Goal: Check status: Check status

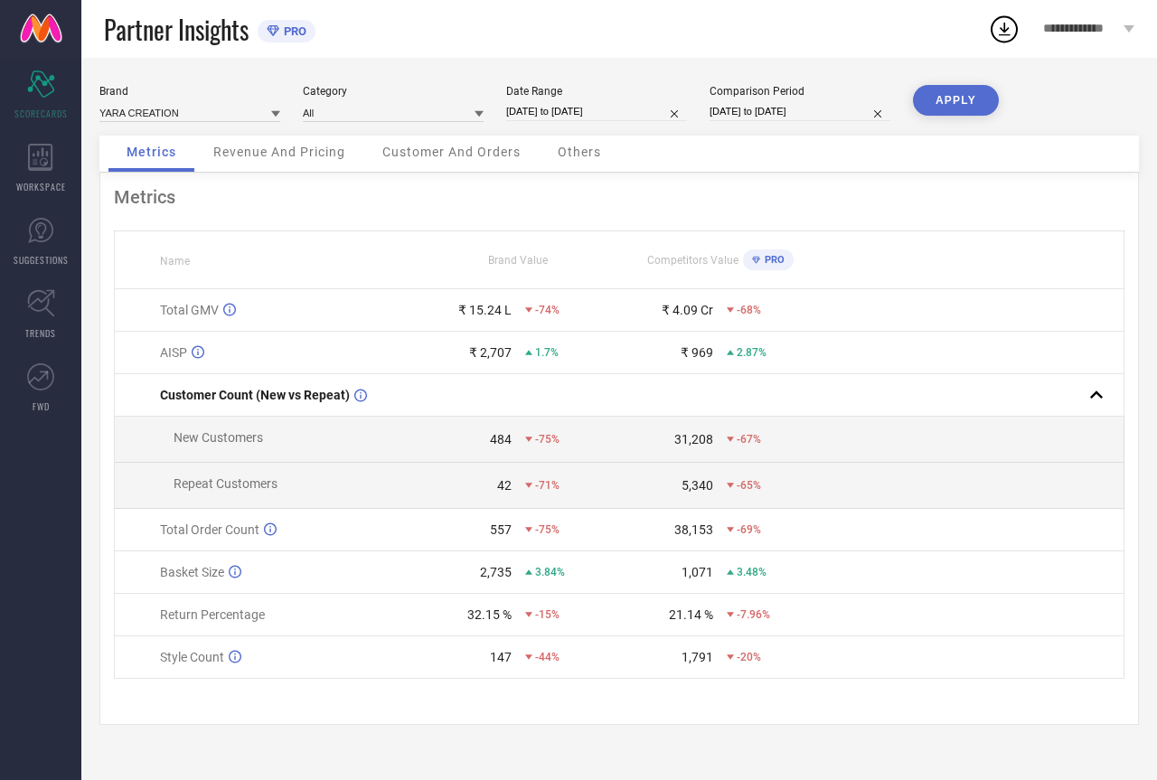
click at [572, 101] on div "Date Range [DATE] to [DATE]" at bounding box center [596, 103] width 181 height 37
select select "5"
select select "2025"
select select "6"
select select "2025"
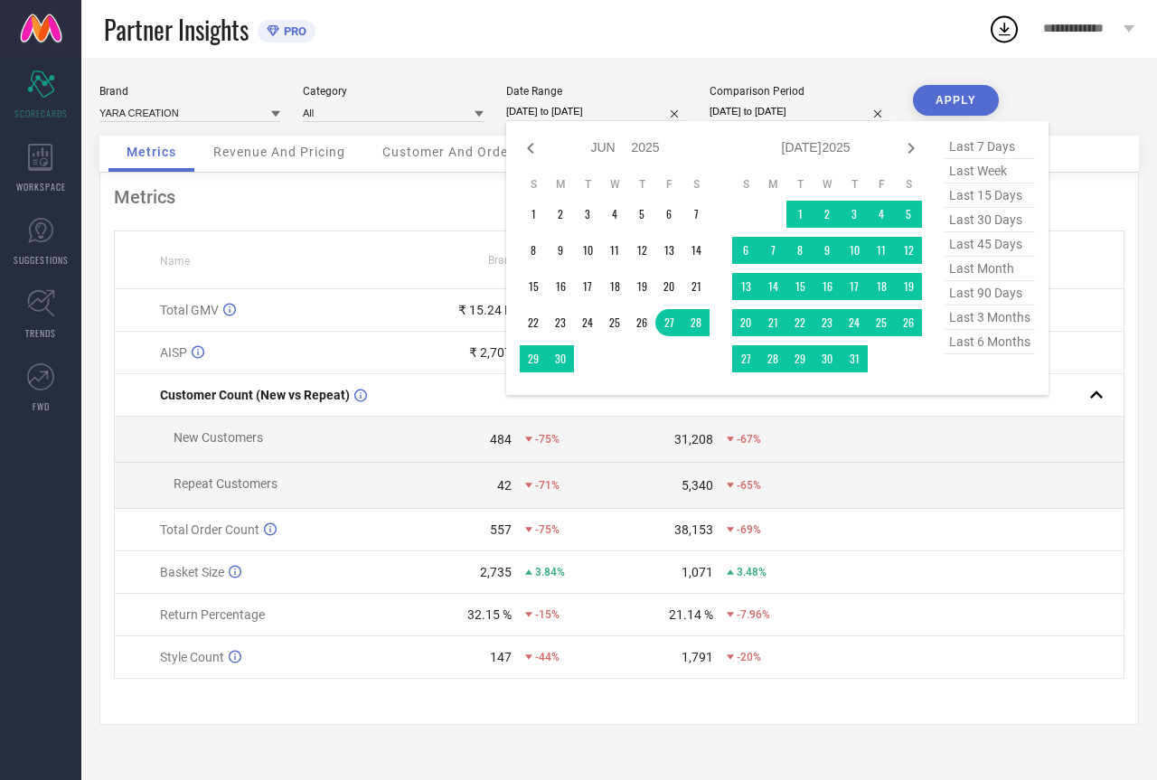
click at [578, 110] on input "[DATE] to [DATE]" at bounding box center [596, 111] width 181 height 19
click at [990, 193] on span "last 15 days" at bounding box center [989, 195] width 90 height 24
type input "[DATE] to [DATE]"
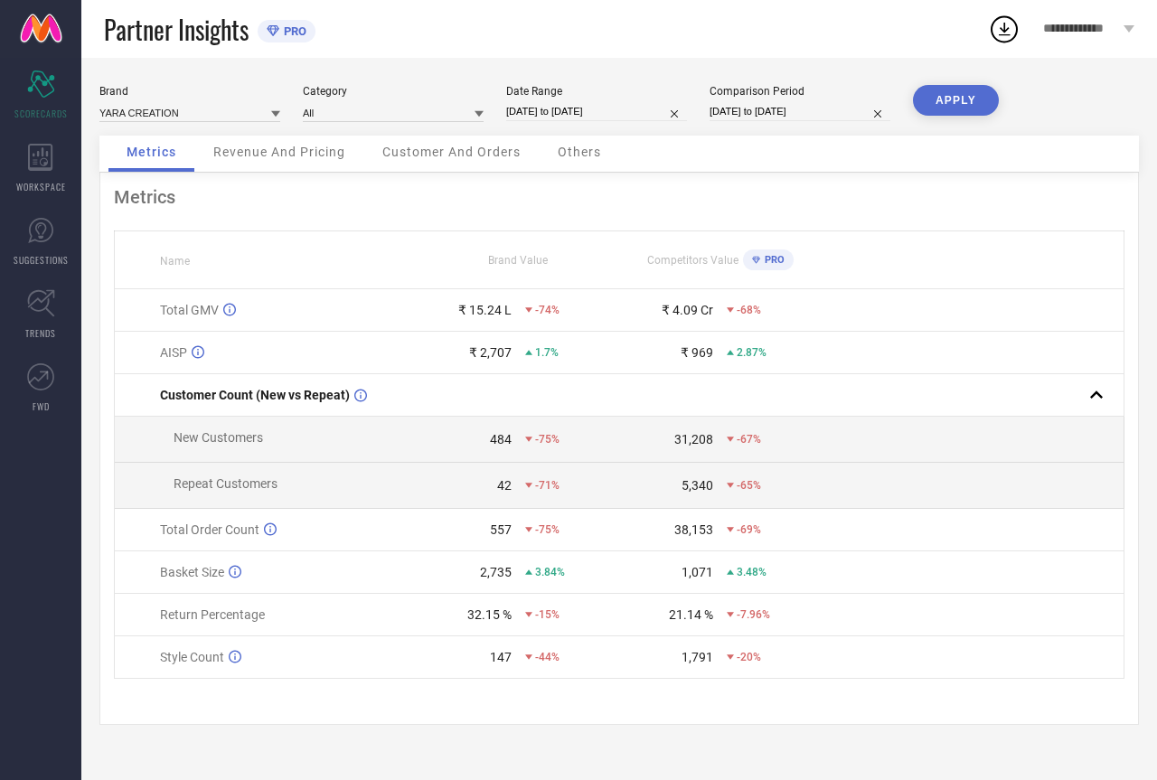
click at [960, 101] on button "APPLY" at bounding box center [956, 100] width 86 height 31
click at [550, 109] on input "[DATE] to [DATE]" at bounding box center [596, 111] width 181 height 19
select select "6"
select select "2025"
select select "7"
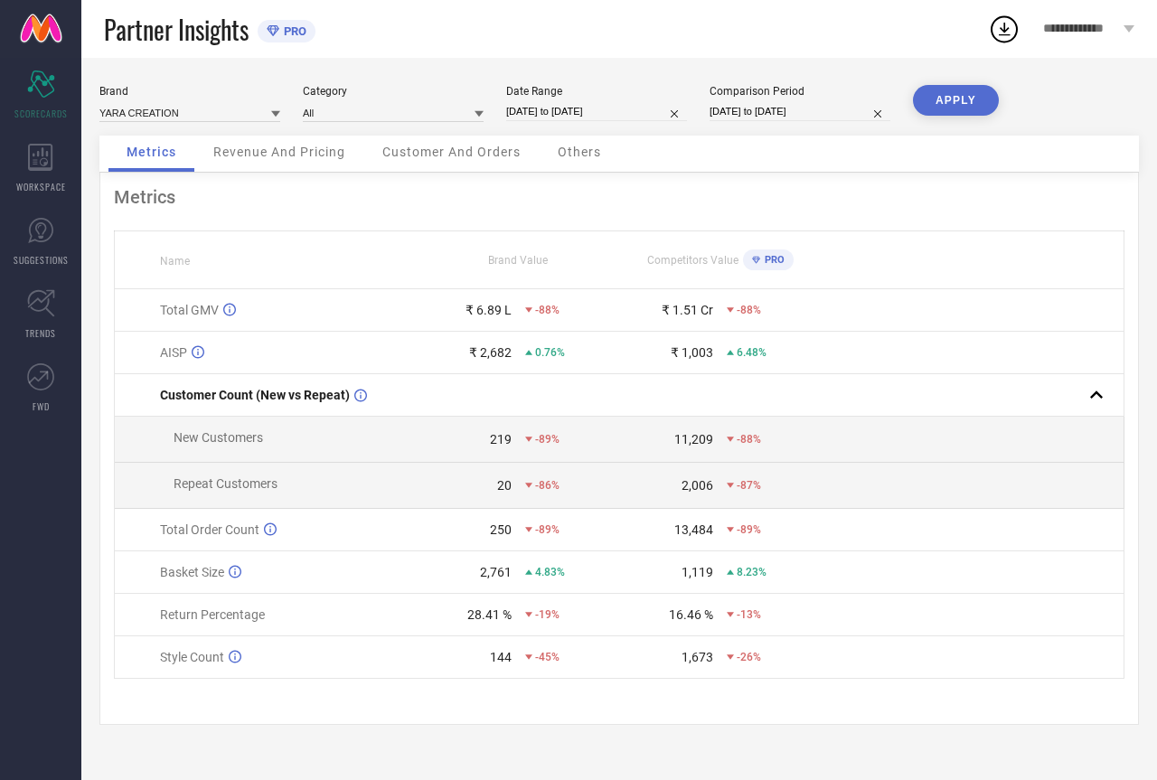
select select "2025"
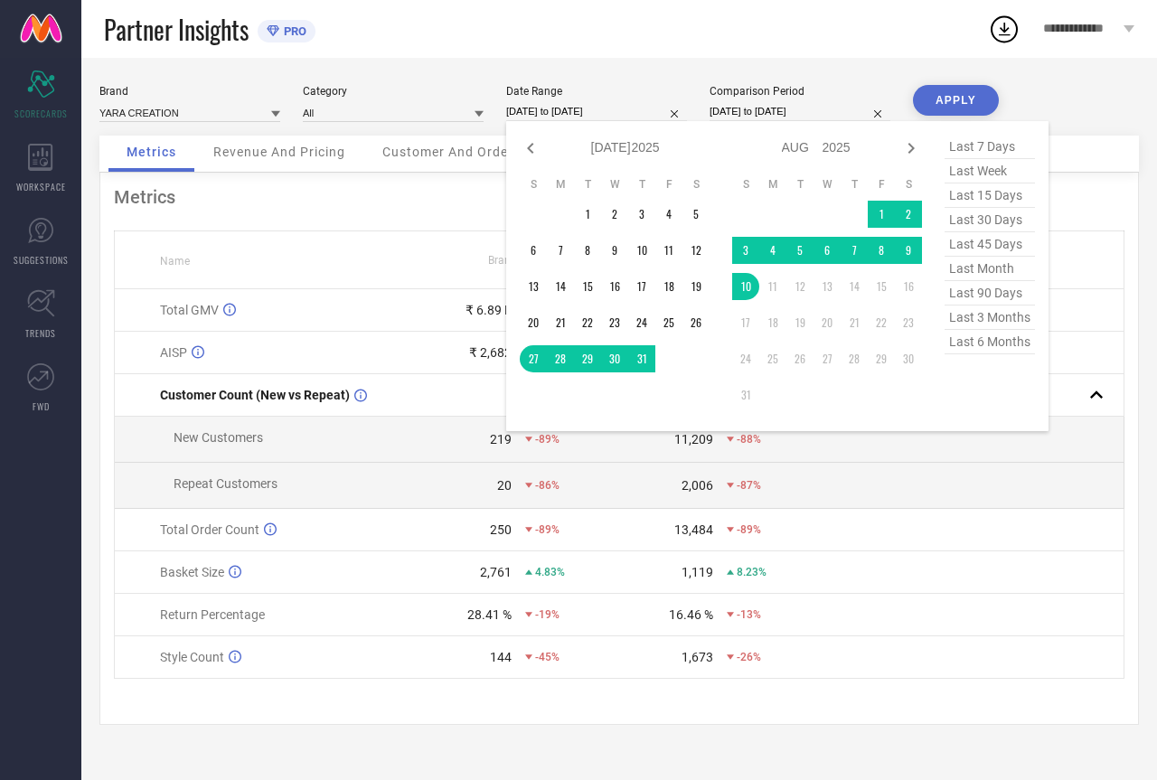
click at [975, 219] on span "last 30 days" at bounding box center [989, 220] width 90 height 24
type input "[DATE] to [DATE]"
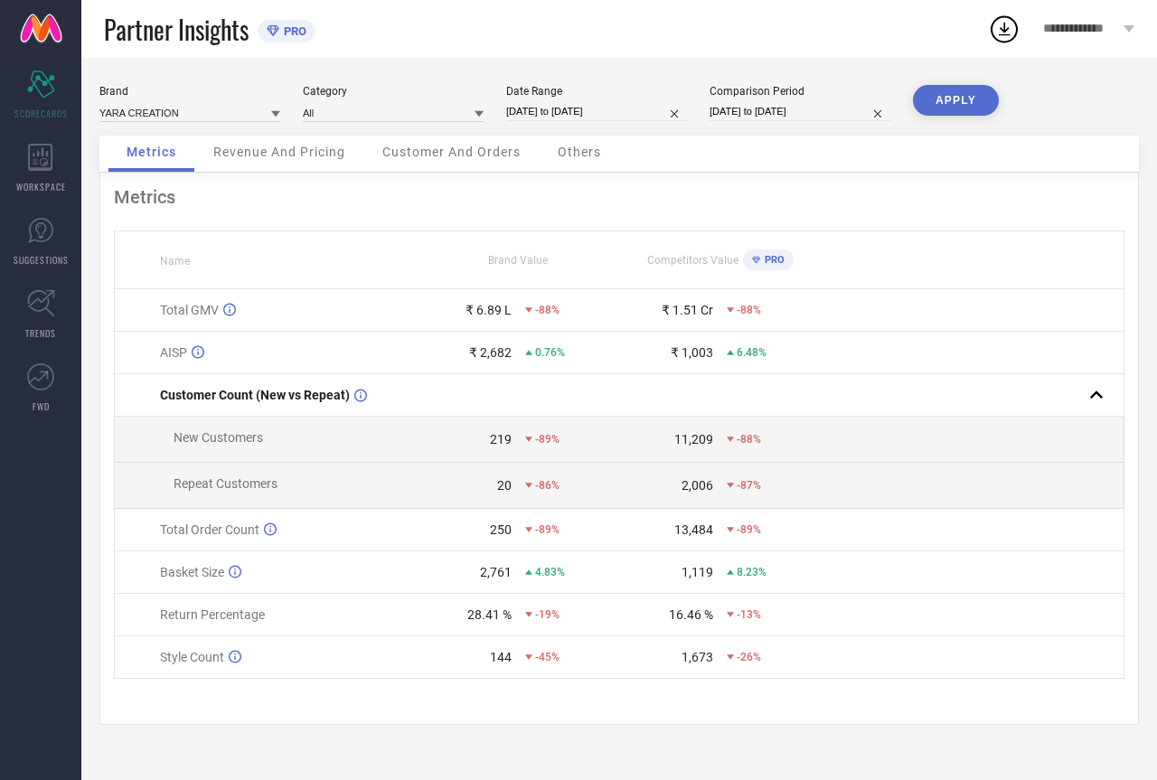
click at [973, 104] on button "APPLY" at bounding box center [956, 100] width 86 height 31
